Goal: Task Accomplishment & Management: Manage account settings

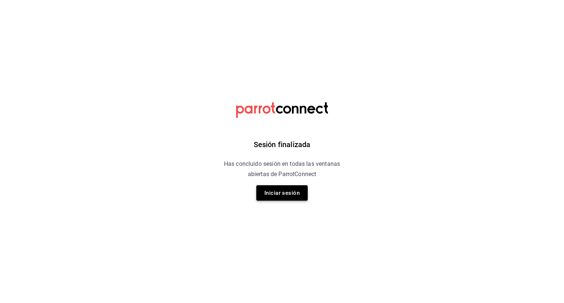
click at [286, 192] on button "Iniciar sesión" at bounding box center [281, 193] width 51 height 15
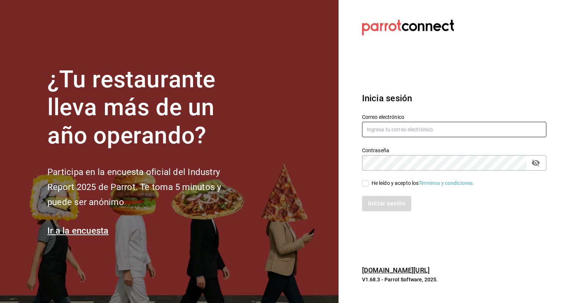
click at [422, 136] on input "text" at bounding box center [454, 129] width 184 height 15
type input "[EMAIL_ADDRESS][DOMAIN_NAME]"
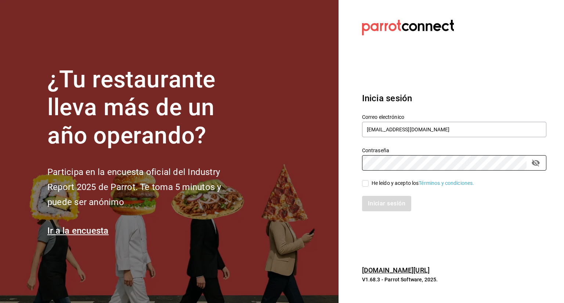
click at [361, 182] on div "He leído y acepto los Términos y condiciones." at bounding box center [449, 179] width 193 height 17
click at [368, 186] on input "He leído y acepto los Términos y condiciones." at bounding box center [365, 183] width 7 height 7
checkbox input "true"
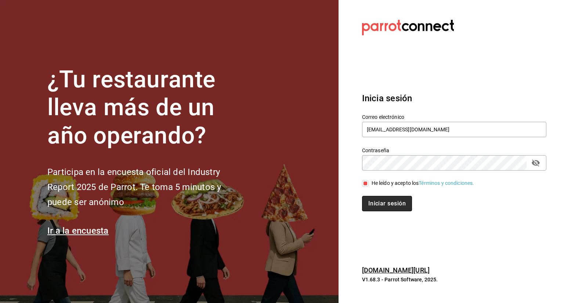
click at [373, 201] on button "Iniciar sesión" at bounding box center [387, 203] width 50 height 15
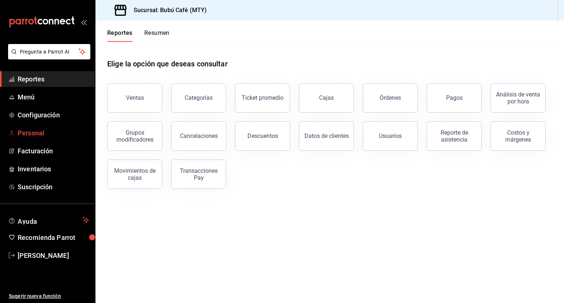
click at [51, 132] on span "Personal" at bounding box center [54, 133] width 72 height 10
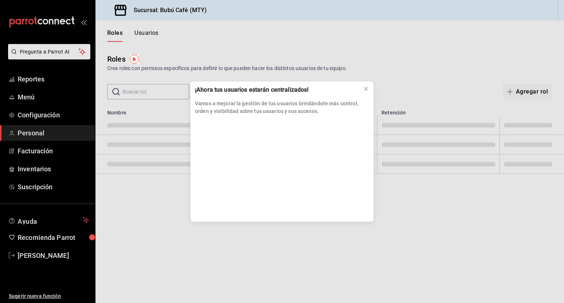
click at [368, 89] on icon at bounding box center [366, 89] width 6 height 6
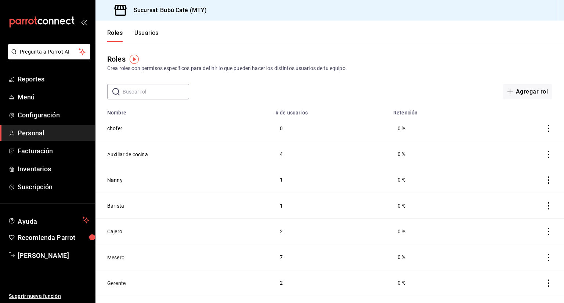
click at [144, 33] on button "Usuarios" at bounding box center [146, 35] width 24 height 12
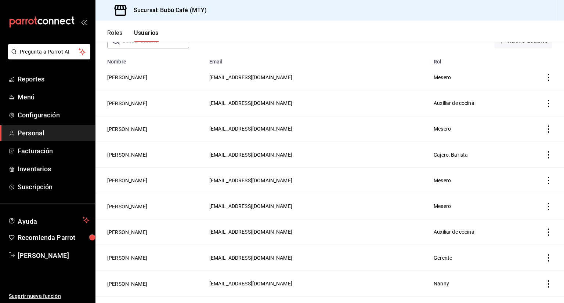
scroll to position [110, 0]
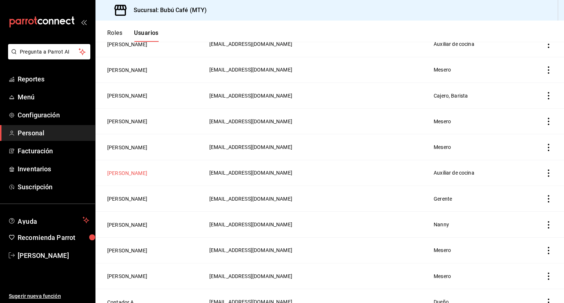
click at [122, 173] on button "[PERSON_NAME]" at bounding box center [127, 173] width 40 height 7
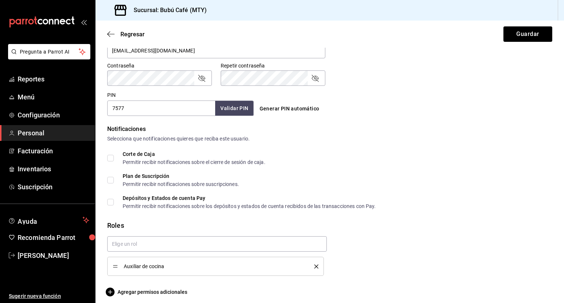
scroll to position [308, 0]
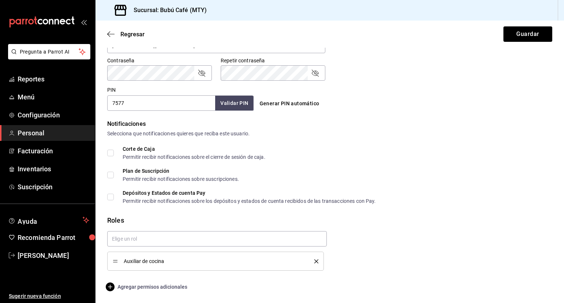
click at [111, 286] on icon "button" at bounding box center [110, 287] width 9 height 9
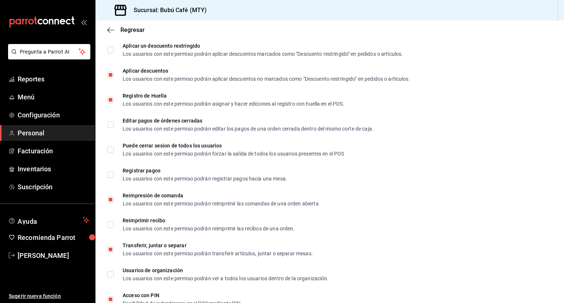
scroll to position [925, 0]
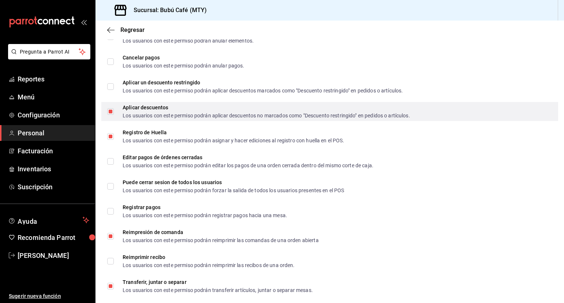
click at [109, 111] on input "Aplicar descuentos Los usuarios con este permiso podrán aplicar descuentos no m…" at bounding box center [110, 111] width 7 height 7
click at [107, 112] on input "Aplicar descuentos Los usuarios con este permiso podrán aplicar descuentos no m…" at bounding box center [110, 111] width 7 height 7
checkbox input "true"
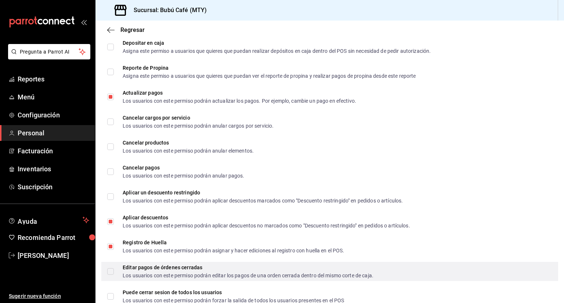
scroll to position [742, 0]
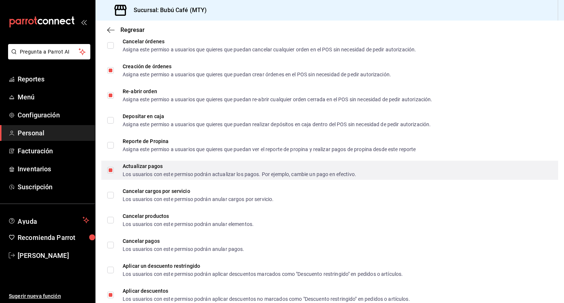
click at [108, 168] on input "Actualizar pagos Los usuarios con este permiso podrán actualizar los pagos. Por…" at bounding box center [110, 170] width 7 height 7
checkbox input "false"
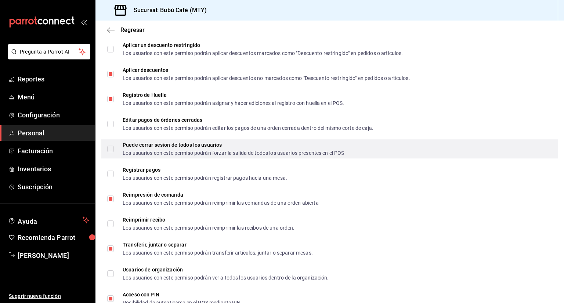
scroll to position [962, 0]
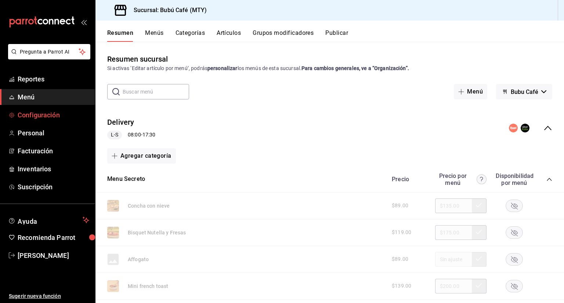
click at [26, 114] on span "Configuración" at bounding box center [54, 115] width 72 height 10
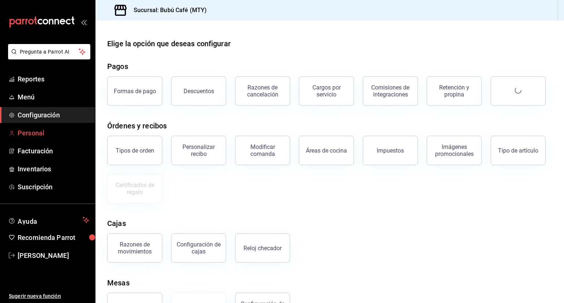
click at [32, 134] on span "Personal" at bounding box center [54, 133] width 72 height 10
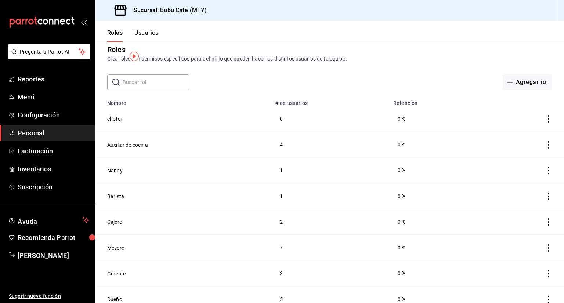
scroll to position [19, 0]
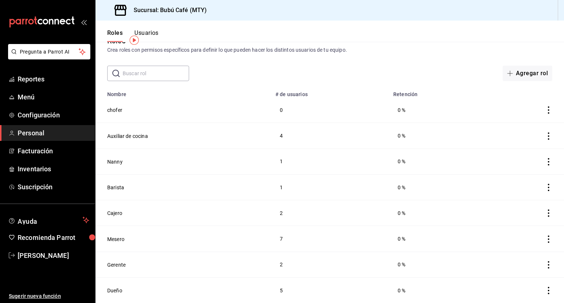
click at [46, 133] on span "Personal" at bounding box center [54, 133] width 72 height 10
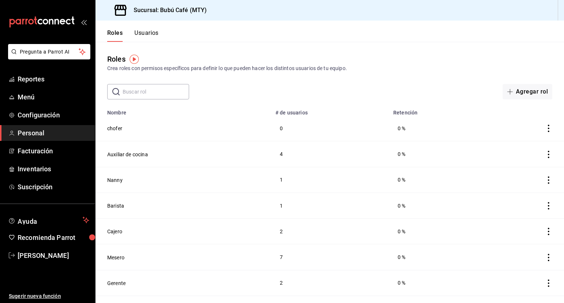
click at [137, 33] on button "Usuarios" at bounding box center [146, 35] width 24 height 12
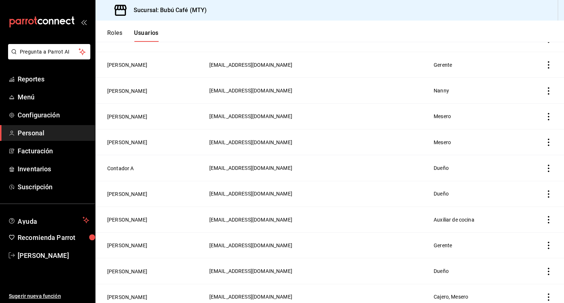
scroll to position [171, 0]
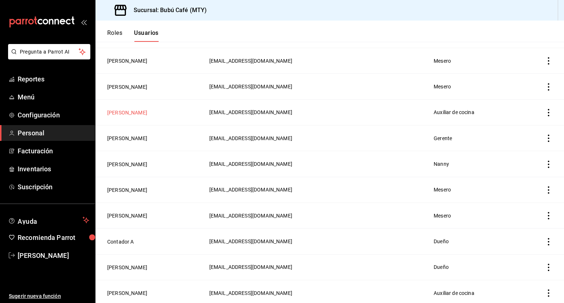
click at [147, 113] on button "[PERSON_NAME]" at bounding box center [127, 112] width 40 height 7
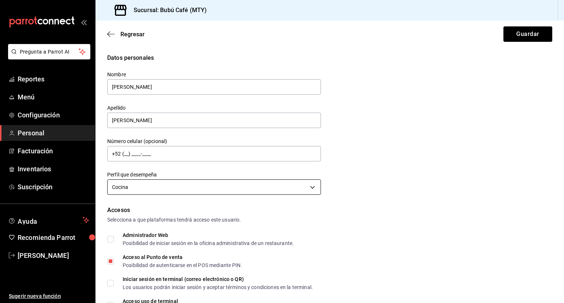
click at [312, 188] on body "Pregunta a Parrot AI Reportes Menú Configuración Personal Facturación Inventari…" at bounding box center [282, 151] width 564 height 303
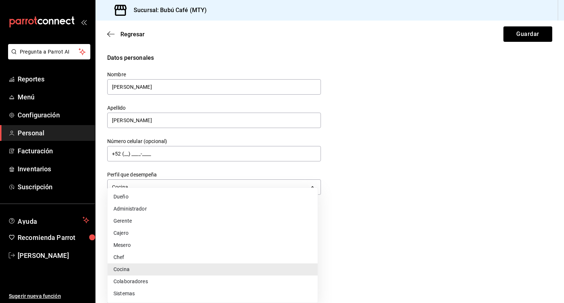
click at [116, 259] on li "Chef" at bounding box center [213, 258] width 210 height 12
type input "CHEF"
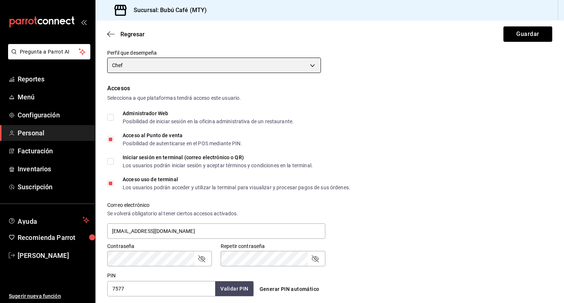
scroll to position [220, 0]
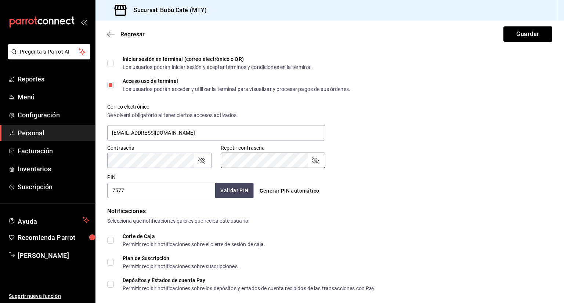
click at [376, 176] on div "Generar PIN automático" at bounding box center [329, 184] width 150 height 27
click at [201, 162] on icon "passwordField" at bounding box center [201, 160] width 9 height 9
click at [314, 161] on icon "passwordField" at bounding box center [315, 160] width 9 height 9
drag, startPoint x: 359, startPoint y: 186, endPoint x: 250, endPoint y: 209, distance: 111.8
click at [357, 186] on div "Generar PIN automático" at bounding box center [330, 191] width 147 height 14
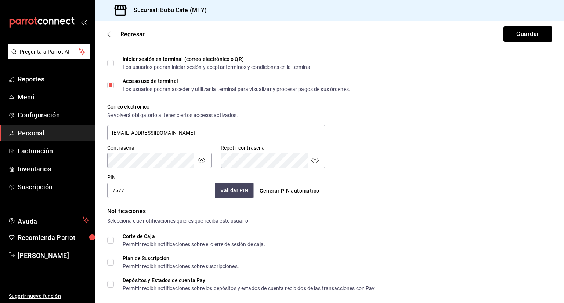
click at [295, 216] on div "Notificaciones Selecciona que notificaciones quieres que reciba este usuario." at bounding box center [329, 216] width 445 height 18
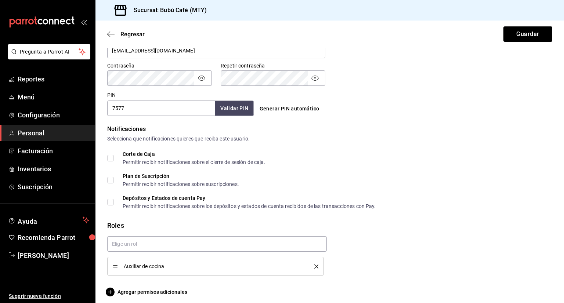
scroll to position [308, 0]
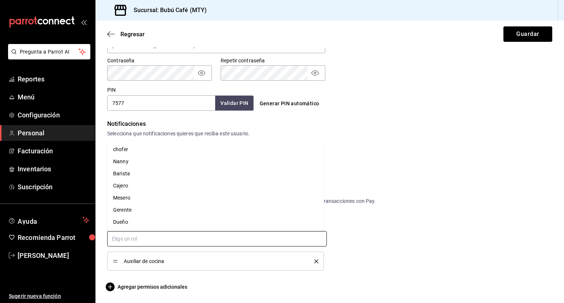
click at [135, 239] on input "text" at bounding box center [217, 238] width 220 height 15
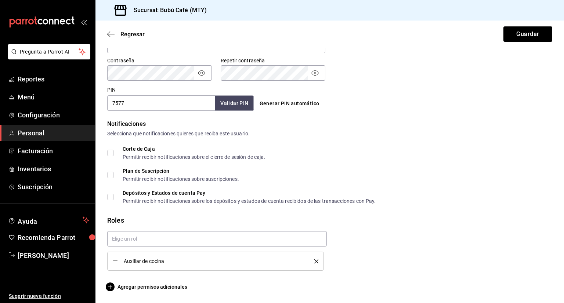
drag, startPoint x: 362, startPoint y: 290, endPoint x: 168, endPoint y: 294, distance: 194.0
click at [360, 288] on div "Agregar permisos adicionales" at bounding box center [329, 287] width 445 height 9
click at [137, 263] on span "Auxiliar de cocina" at bounding box center [214, 261] width 180 height 5
click at [160, 258] on div "Auxiliar de cocina" at bounding box center [216, 262] width 206 height 8
click at [168, 260] on span "Auxiliar de cocina" at bounding box center [214, 261] width 180 height 5
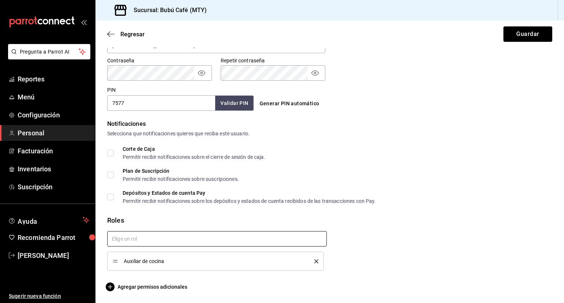
click at [158, 237] on input "text" at bounding box center [217, 238] width 220 height 15
type input "c"
click at [314, 260] on icon "delete" at bounding box center [316, 262] width 4 height 4
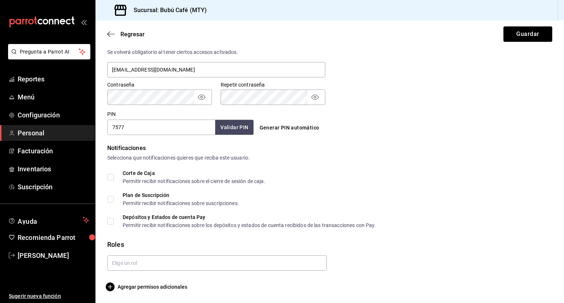
scroll to position [284, 0]
click at [146, 260] on input "text" at bounding box center [217, 263] width 220 height 15
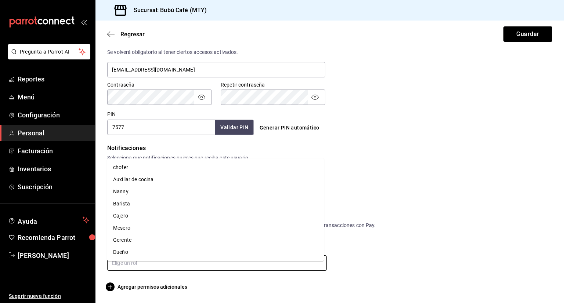
click at [132, 180] on li "Auxiliar de cocina" at bounding box center [215, 180] width 217 height 12
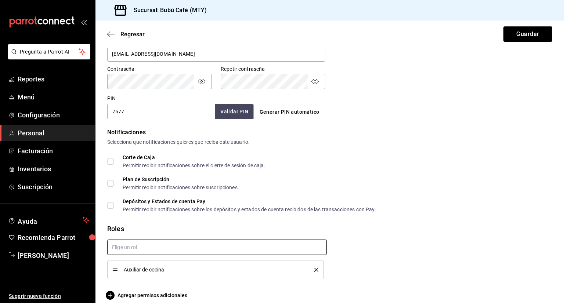
scroll to position [308, 0]
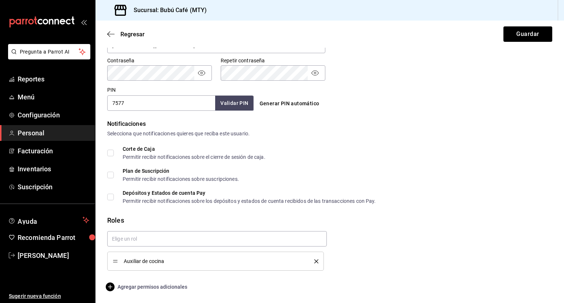
click at [109, 284] on icon "button" at bounding box center [110, 287] width 9 height 9
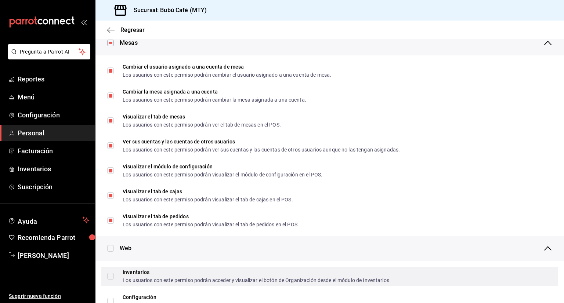
scroll to position [0, 0]
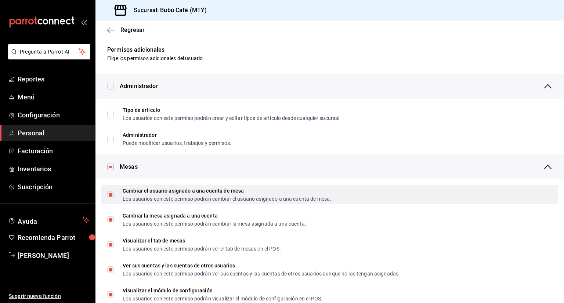
click at [110, 195] on input "Cambiar el usuario asignado a una cuenta de mesa Los usuarios con este permiso …" at bounding box center [110, 195] width 7 height 7
checkbox input "false"
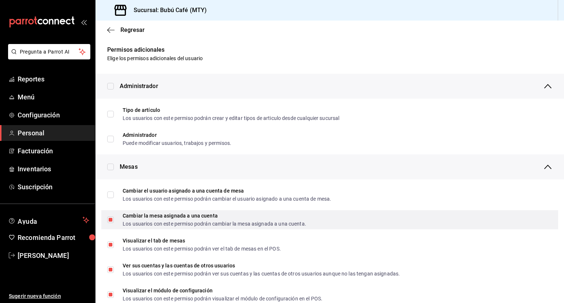
click at [111, 221] on input "Cambiar la mesa asignada a una cuenta Los usuarios con este permiso podrán camb…" at bounding box center [110, 220] width 7 height 7
checkbox input "false"
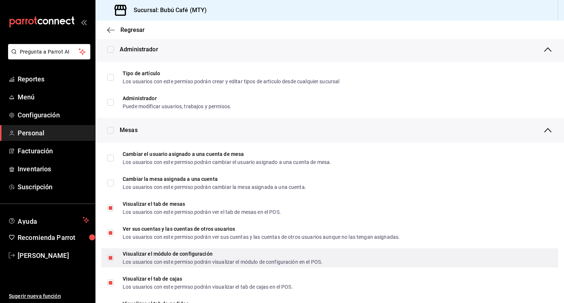
scroll to position [73, 0]
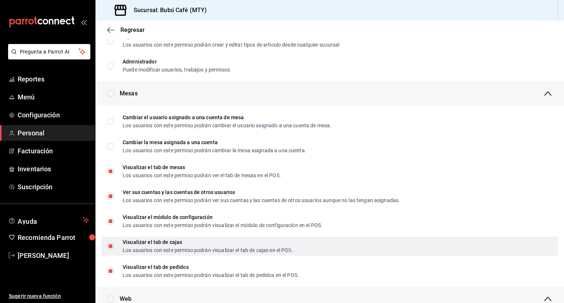
click at [109, 245] on input "Visualizar el tab de cajas Los usuarios con este permiso podrán visualizar el t…" at bounding box center [110, 246] width 7 height 7
checkbox input "false"
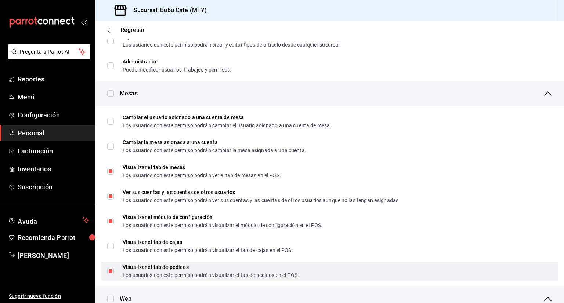
click at [110, 269] on input "Visualizar el tab de pedidos Los usuarios con este permiso podrán visualizar el…" at bounding box center [110, 271] width 7 height 7
checkbox input "false"
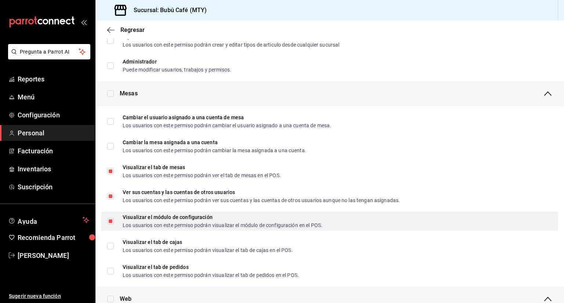
click at [111, 222] on input "Visualizar el módulo de configuración Los usuarios con este permiso podrán visu…" at bounding box center [110, 221] width 7 height 7
checkbox input "false"
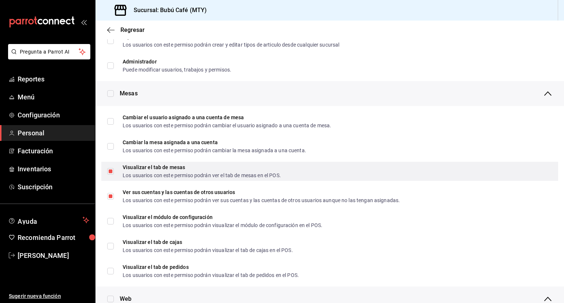
click at [112, 167] on label "Visualizar el tab de mesas Los usuarios con este permiso podrán ver el tab de m…" at bounding box center [194, 171] width 174 height 13
click at [112, 168] on input "Visualizar el tab de mesas Los usuarios con este permiso podrán ver el tab de m…" at bounding box center [110, 171] width 7 height 7
click at [111, 172] on input "Visualizar el tab de mesas Los usuarios con este permiso podrán ver el tab de m…" at bounding box center [110, 171] width 7 height 7
checkbox input "false"
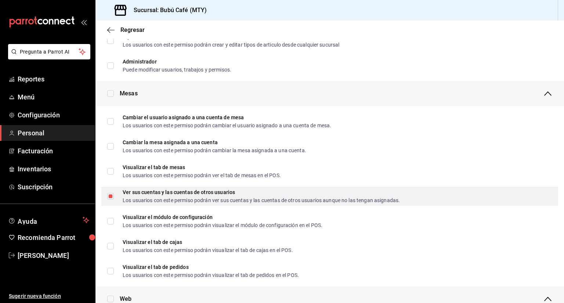
click at [110, 195] on input "Ver sus cuentas y las cuentas de otros usuarios Los usuarios con este permiso p…" at bounding box center [110, 196] width 7 height 7
checkbox input "false"
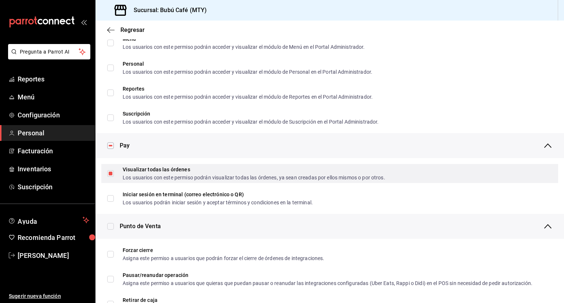
scroll to position [478, 0]
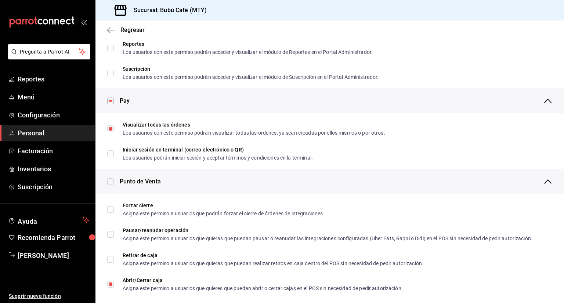
click at [110, 180] on input "checkbox" at bounding box center [110, 182] width 7 height 7
checkbox input "true"
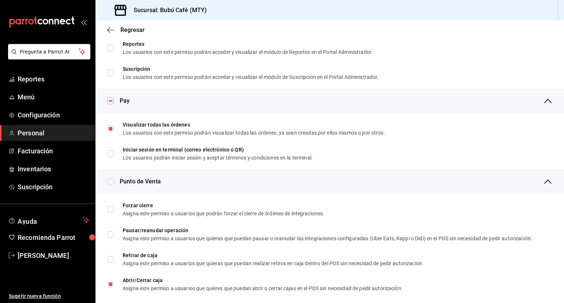
checkbox input "true"
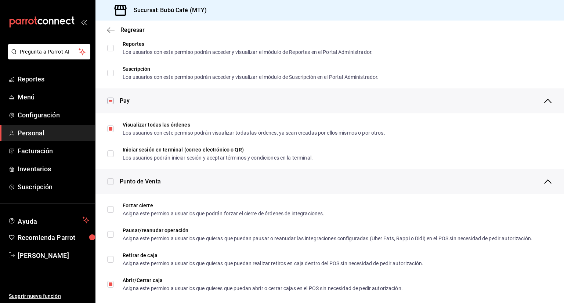
checkbox input "true"
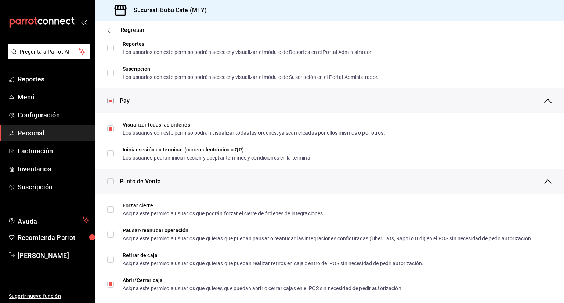
checkbox input "true"
click at [110, 182] on input "checkbox" at bounding box center [110, 182] width 7 height 7
checkbox input "false"
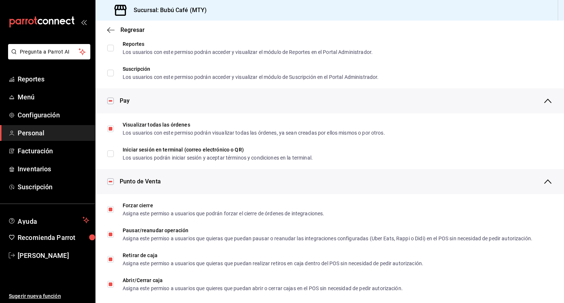
checkbox input "false"
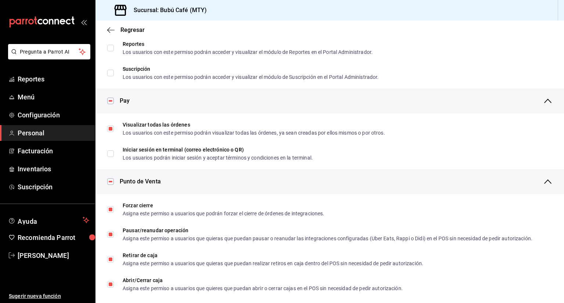
checkbox input "false"
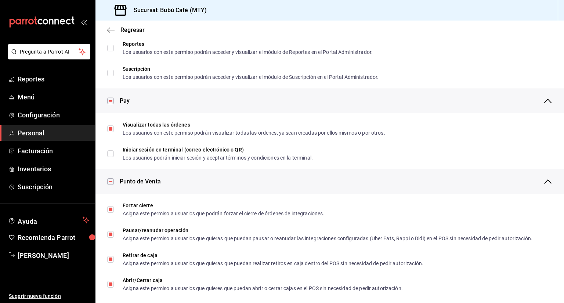
checkbox input "false"
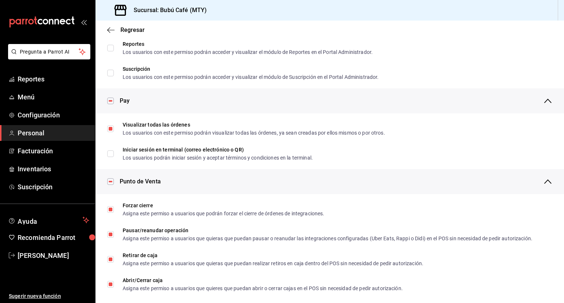
checkbox input "false"
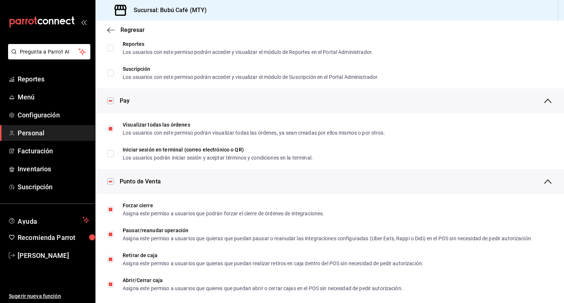
checkbox input "false"
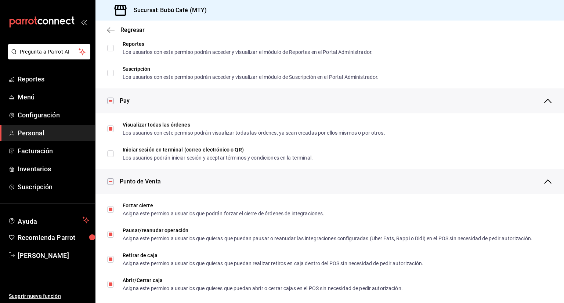
checkbox input "false"
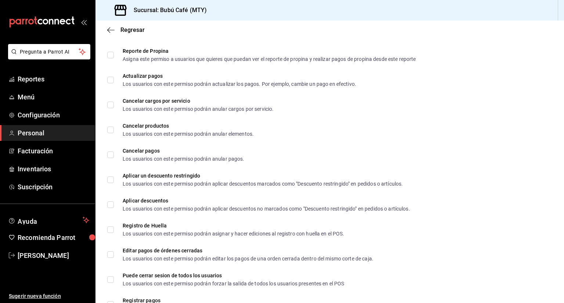
scroll to position [845, 0]
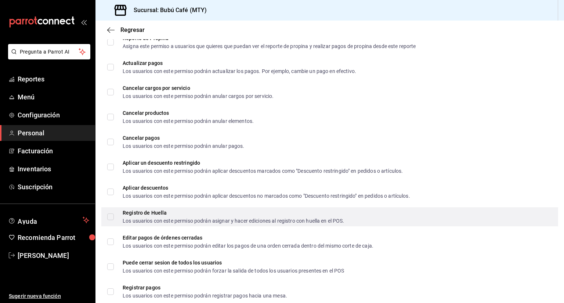
click at [111, 217] on input "Registro de Huella Los usuarios con este permiso podrán asignar y hacer edicion…" at bounding box center [110, 217] width 7 height 7
checkbox input "true"
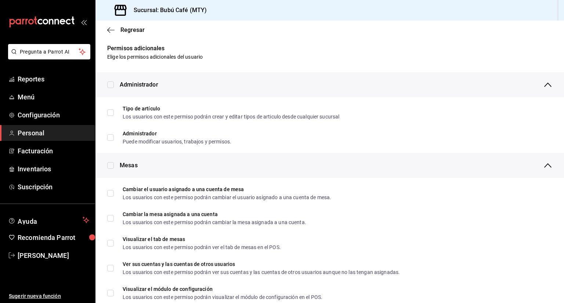
scroll to position [0, 0]
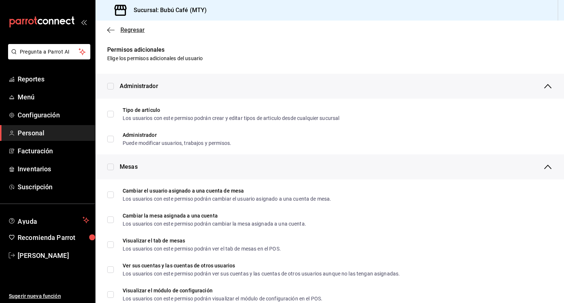
click at [112, 30] on icon "button" at bounding box center [110, 30] width 7 height 7
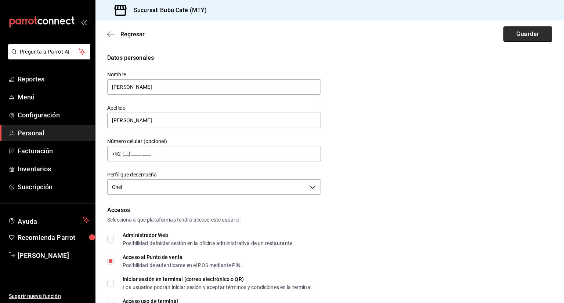
click at [521, 33] on button "Guardar" at bounding box center [528, 33] width 49 height 15
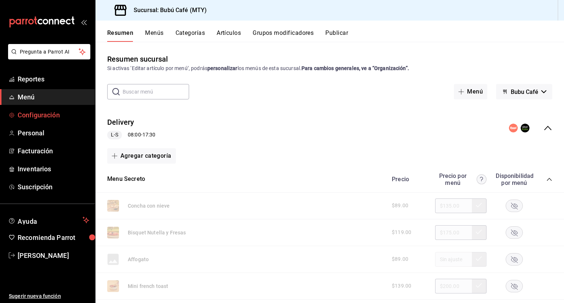
click at [36, 113] on span "Configuración" at bounding box center [54, 115] width 72 height 10
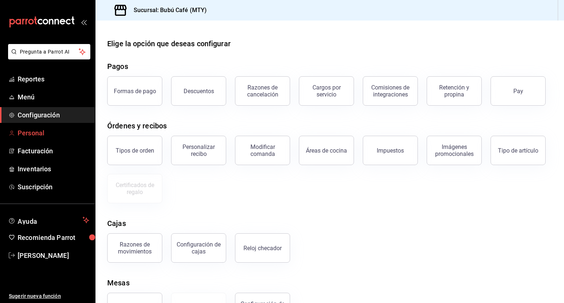
click at [30, 136] on span "Personal" at bounding box center [54, 133] width 72 height 10
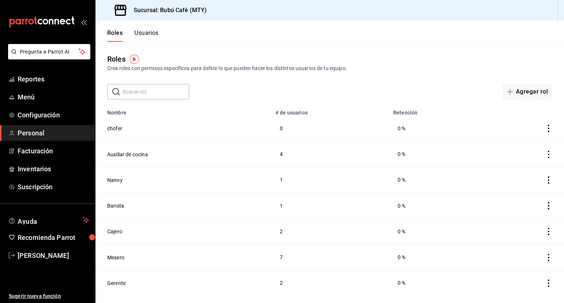
click at [40, 130] on span "Personal" at bounding box center [54, 133] width 72 height 10
click at [144, 33] on button "Usuarios" at bounding box center [146, 35] width 24 height 12
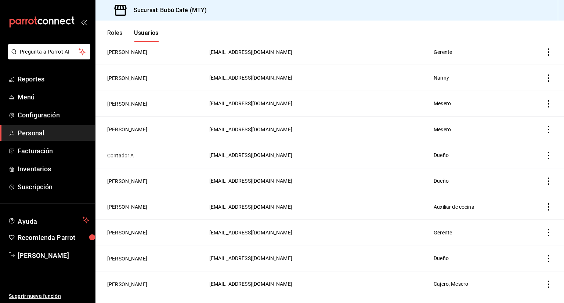
scroll to position [184, 0]
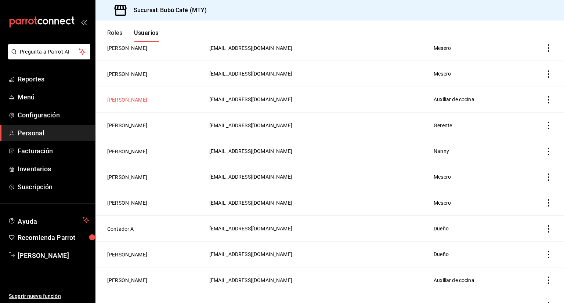
click at [134, 100] on button "[PERSON_NAME]" at bounding box center [127, 99] width 40 height 7
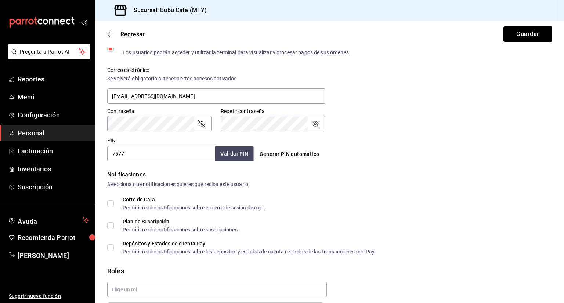
scroll to position [308, 0]
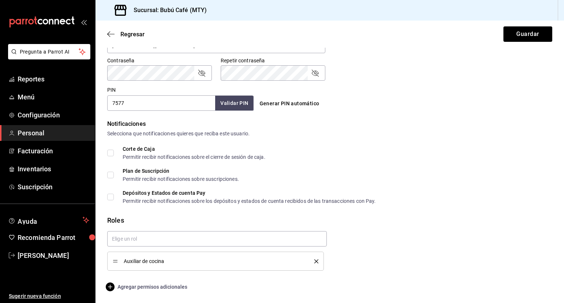
click at [110, 288] on icon "button" at bounding box center [110, 287] width 9 height 9
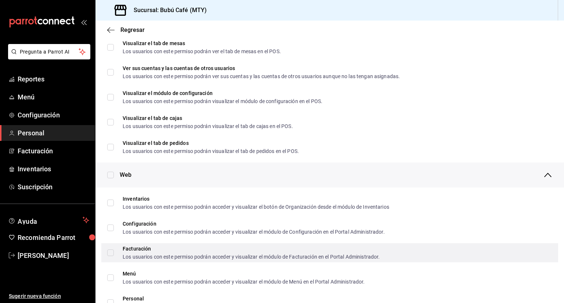
scroll to position [0, 0]
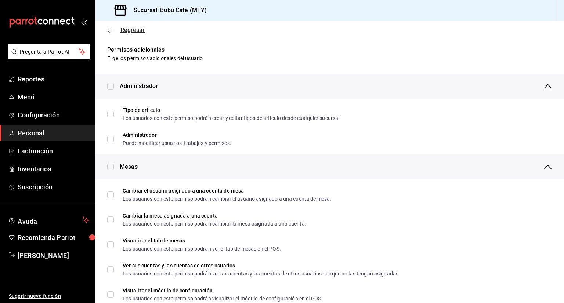
click at [109, 29] on icon "button" at bounding box center [110, 30] width 7 height 7
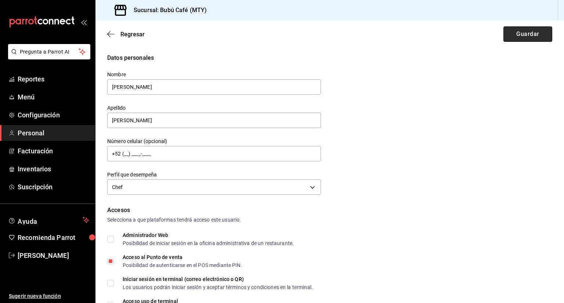
click at [525, 33] on button "Guardar" at bounding box center [528, 33] width 49 height 15
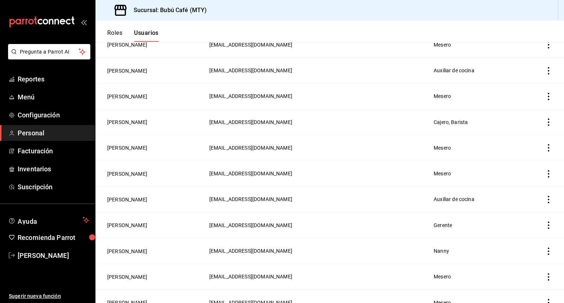
scroll to position [184, 0]
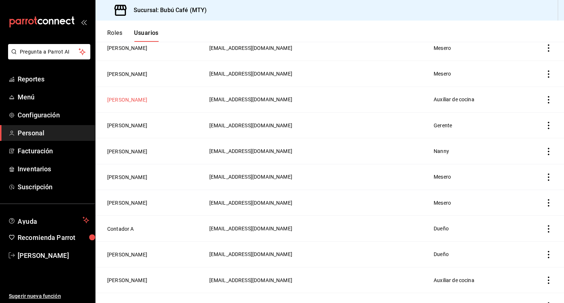
click at [140, 99] on button "[PERSON_NAME]" at bounding box center [127, 99] width 40 height 7
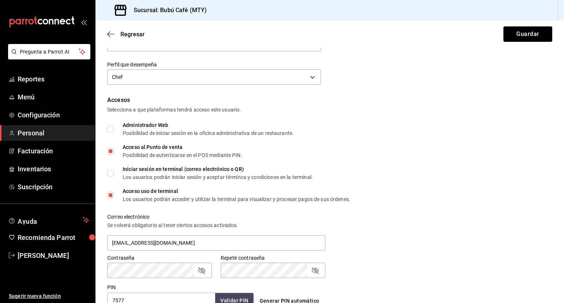
scroll to position [184, 0]
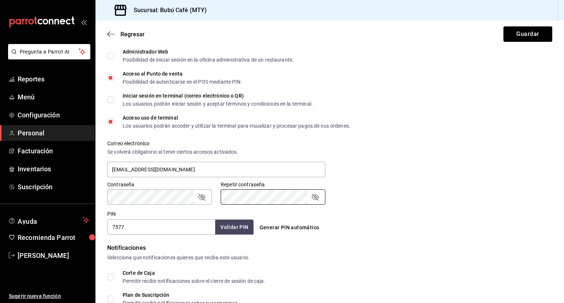
drag, startPoint x: 377, startPoint y: 183, endPoint x: 368, endPoint y: 188, distance: 10.3
click at [374, 184] on div "Contraseña Contraseña Repetir contraseña Repetir contraseña" at bounding box center [325, 189] width 454 height 32
click at [312, 197] on icon "passwordField" at bounding box center [315, 197] width 7 height 7
click at [197, 198] on icon "passwordField" at bounding box center [201, 197] width 9 height 9
click at [398, 209] on div "Generar PIN automático" at bounding box center [329, 221] width 150 height 27
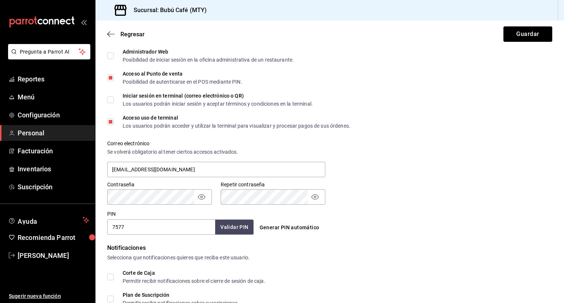
click at [177, 231] on input "7577" at bounding box center [161, 227] width 108 height 15
type input "7"
type input "1088"
click at [227, 224] on button "Validar PIN" at bounding box center [234, 228] width 39 height 16
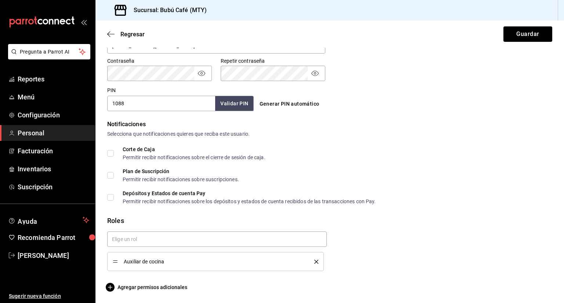
scroll to position [308, 0]
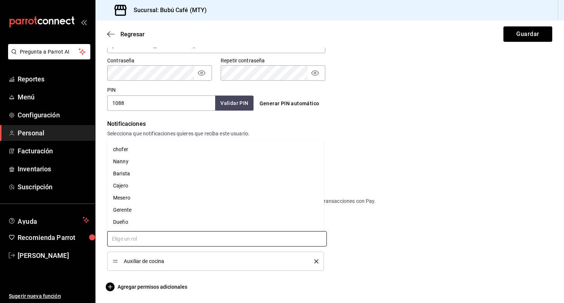
click at [147, 238] on input "text" at bounding box center [217, 238] width 220 height 15
click at [183, 201] on li "Mesero" at bounding box center [215, 198] width 217 height 12
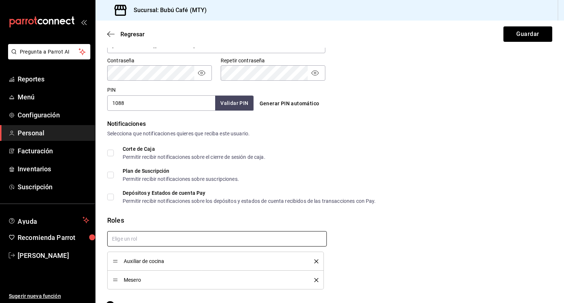
scroll to position [326, 0]
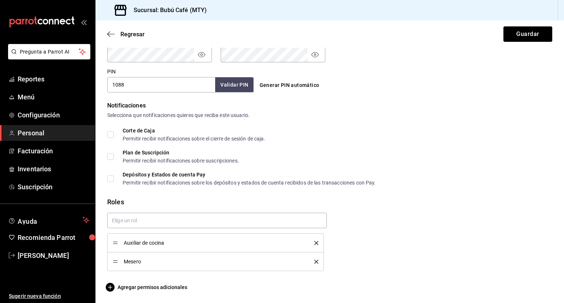
click at [316, 261] on li "Mesero" at bounding box center [215, 262] width 217 height 19
click at [108, 286] on icon "button" at bounding box center [110, 287] width 9 height 9
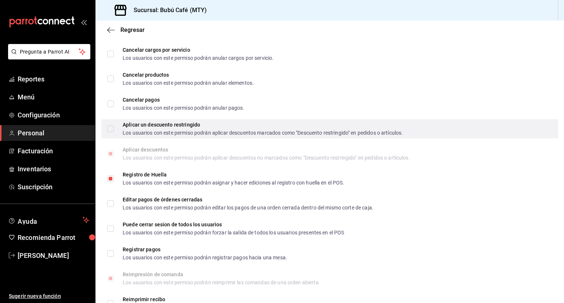
scroll to position [918, 0]
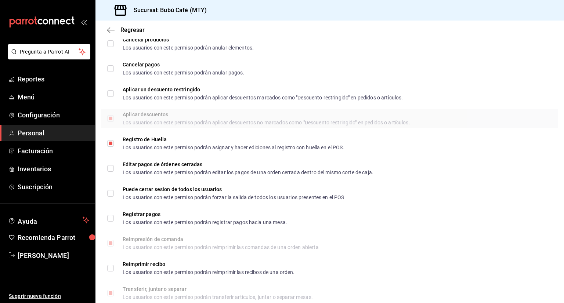
click at [112, 119] on input "Aplicar descuentos Los usuarios con este permiso podrán aplicar descuentos no m…" at bounding box center [110, 118] width 7 height 7
checkbox input "true"
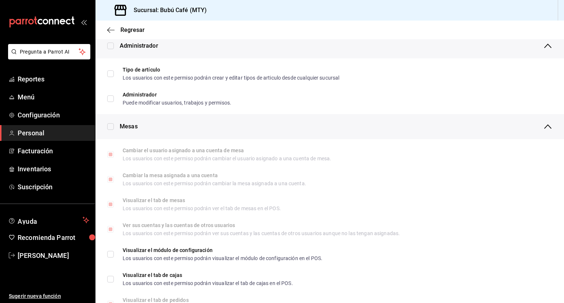
scroll to position [0, 0]
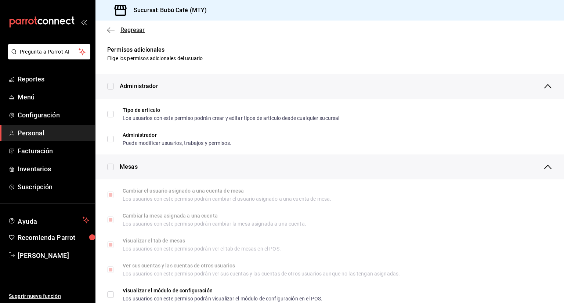
click at [111, 29] on icon "button" at bounding box center [110, 30] width 7 height 7
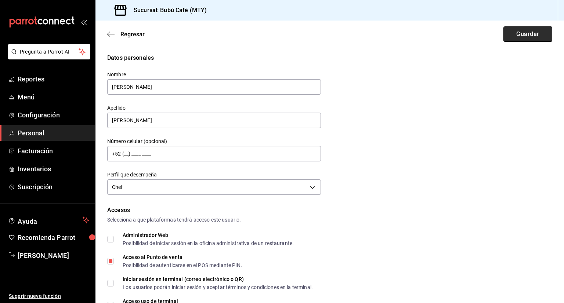
click at [521, 33] on button "Guardar" at bounding box center [528, 33] width 49 height 15
